Goal: Information Seeking & Learning: Learn about a topic

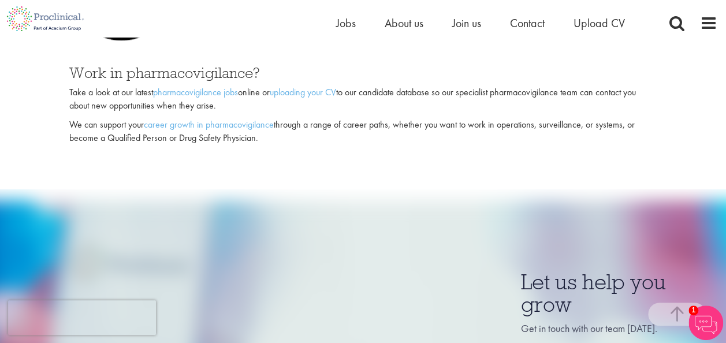
scroll to position [739, 0]
click at [226, 91] on link "pharmacovigilance jobs" at bounding box center [195, 91] width 85 height 12
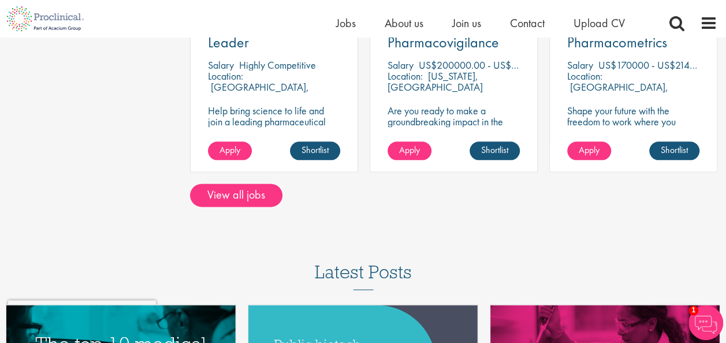
scroll to position [646, 0]
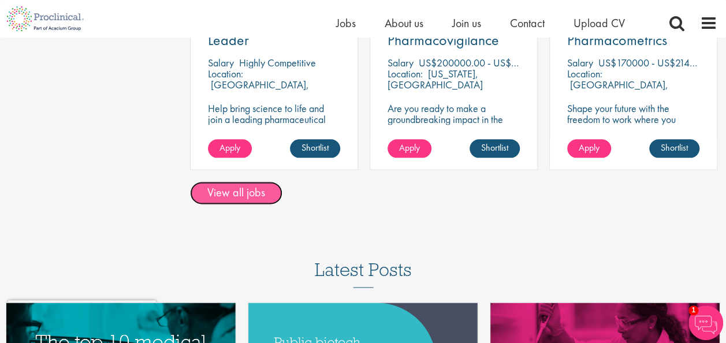
click at [267, 197] on link "View all jobs" at bounding box center [236, 192] width 92 height 23
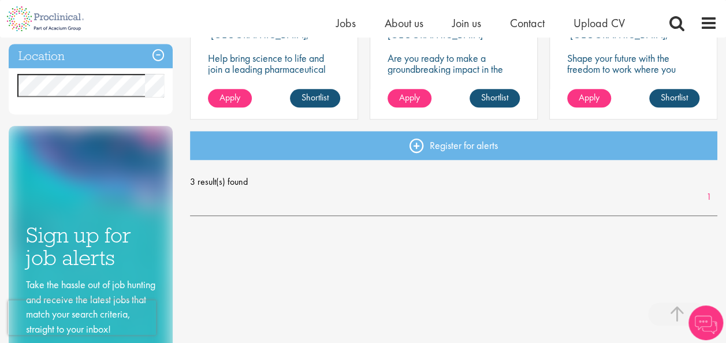
scroll to position [346, 0]
